Goal: Task Accomplishment & Management: Use online tool/utility

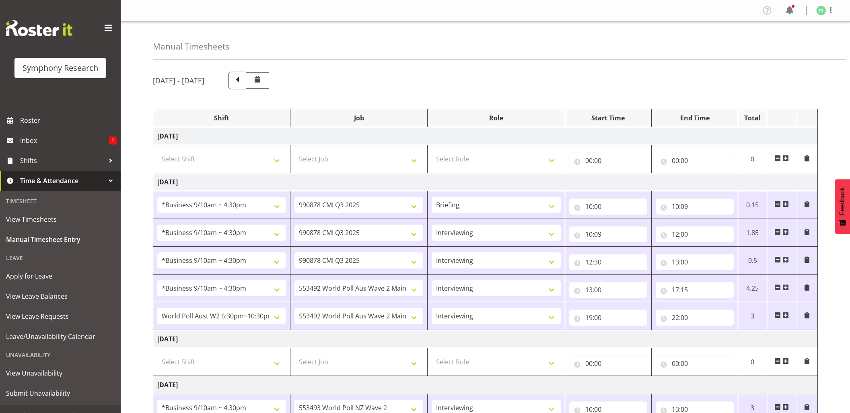
select select "26078"
select select "10239"
select select "26078"
select select "10239"
select select "47"
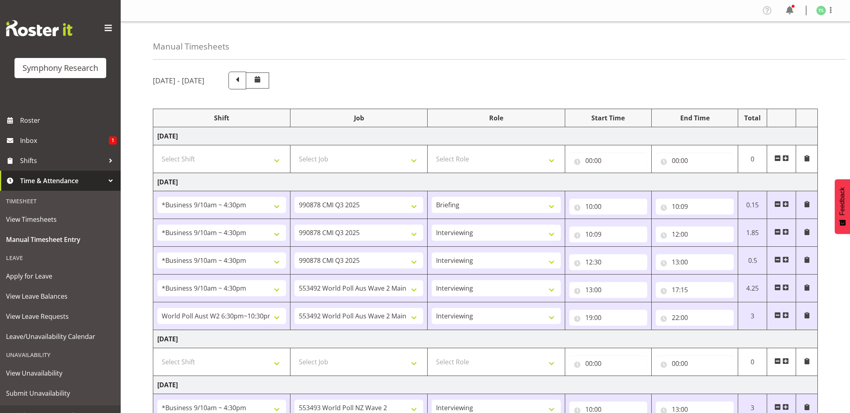
select select "26078"
select select "10239"
select select "47"
select select "26078"
select select "10499"
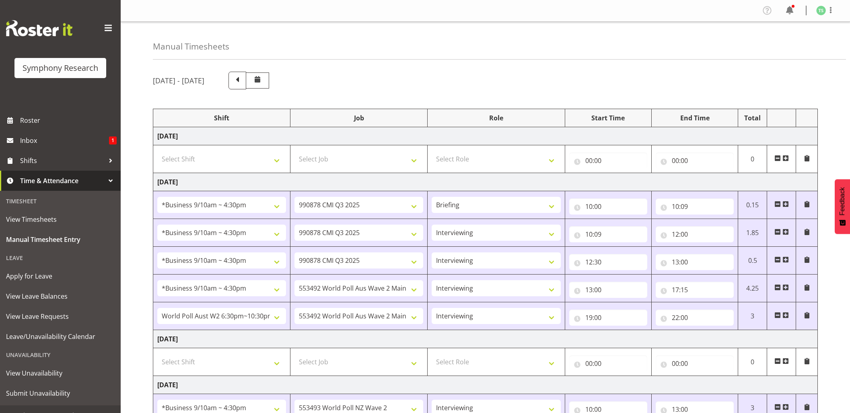
select select "47"
select select "56692"
select select "10499"
select select "47"
select select "26078"
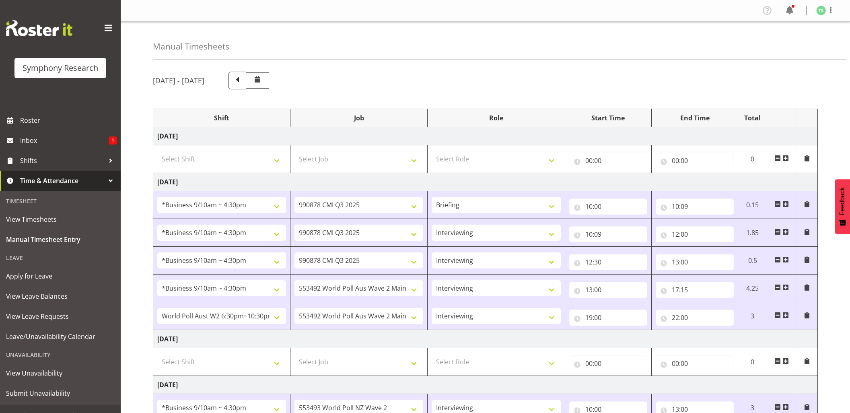
select select "10527"
select select "47"
